Goal: Navigation & Orientation: Find specific page/section

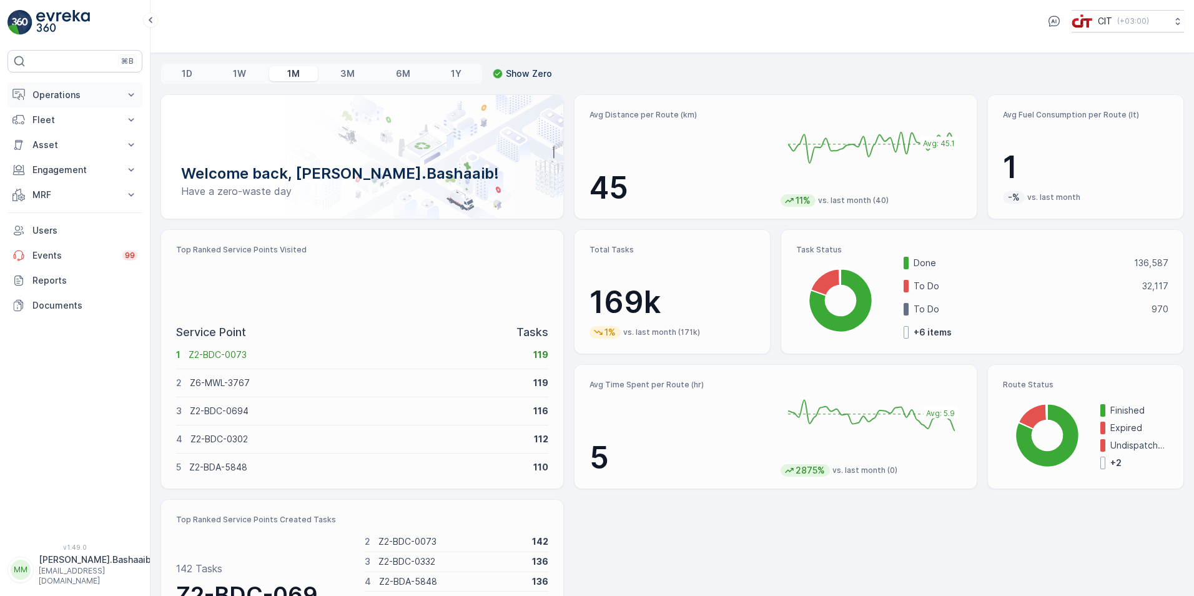
click at [88, 92] on p "Operations" at bounding box center [74, 95] width 85 height 12
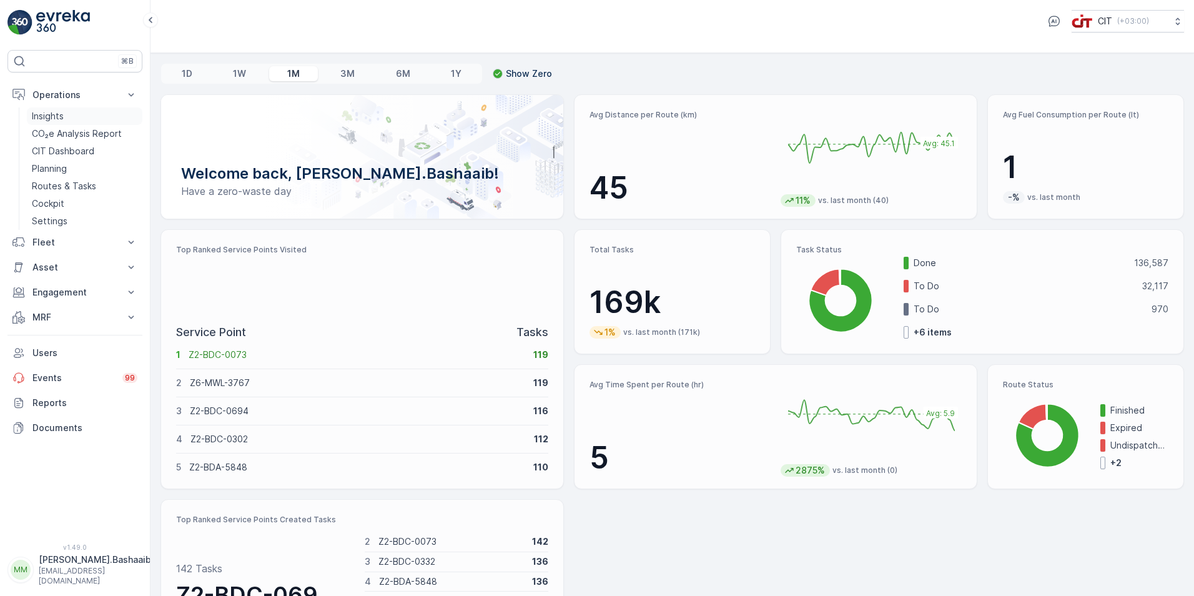
click at [91, 112] on link "Insights" at bounding box center [85, 115] width 116 height 17
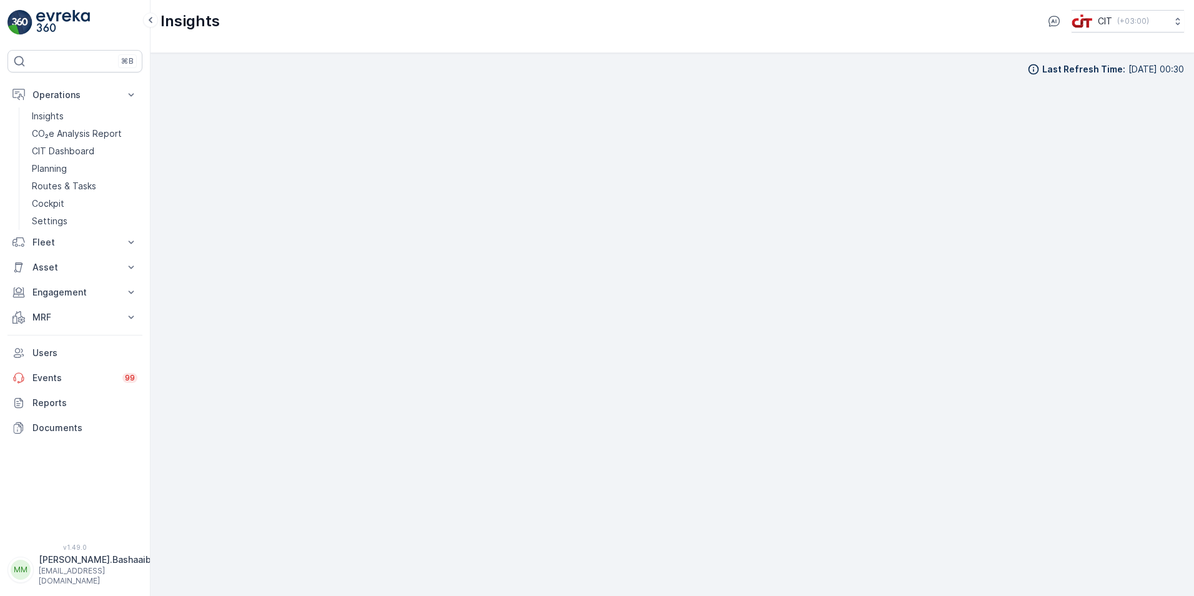
click at [90, 566] on p "[PERSON_NAME].Bashaaib" at bounding box center [95, 559] width 112 height 12
click at [76, 545] on div "Log Out" at bounding box center [75, 543] width 130 height 17
